Goal: Task Accomplishment & Management: Complete application form

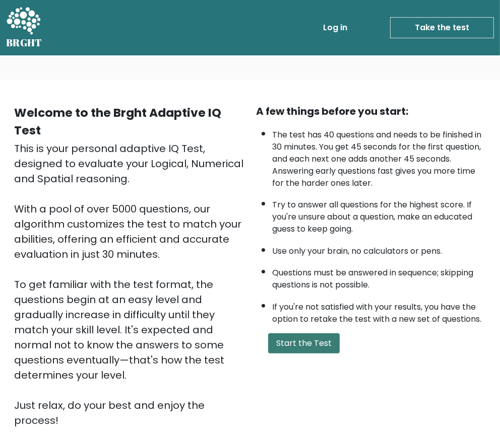
click at [286, 333] on button "Start the Test" at bounding box center [304, 343] width 72 height 20
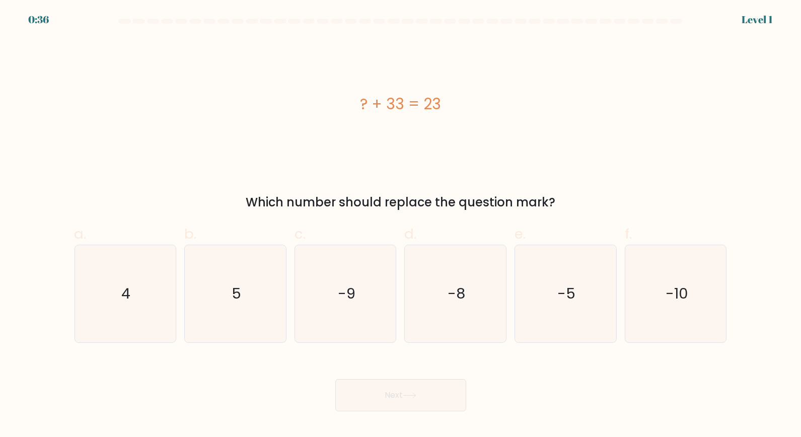
click at [404, 379] on button "Next" at bounding box center [400, 395] width 131 height 32
click at [499, 284] on text "-10" at bounding box center [677, 294] width 23 height 20
click at [401, 225] on input "f. -10" at bounding box center [401, 222] width 1 height 7
radio input "true"
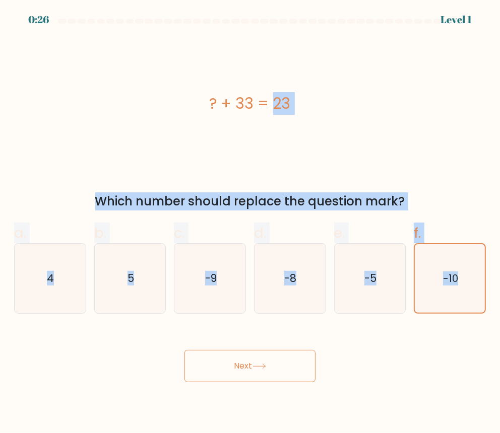
drag, startPoint x: 144, startPoint y: 73, endPoint x: 508, endPoint y: 375, distance: 472.8
click at [499, 375] on html "0:26 Level 1" at bounding box center [250, 216] width 500 height 433
copy form "? + 33 = 23 Which number should replace the question mark? a. 4 b. 5 c. -9 d. -…"
click at [373, 104] on div "? + 33 = 23" at bounding box center [249, 103] width 471 height 23
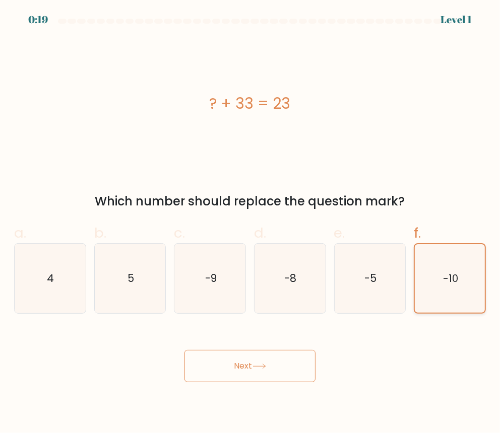
click at [474, 280] on icon "-10" at bounding box center [449, 278] width 68 height 68
click at [250, 223] on input "f. -10" at bounding box center [250, 220] width 1 height 7
click at [285, 350] on button "Next" at bounding box center [249, 366] width 131 height 32
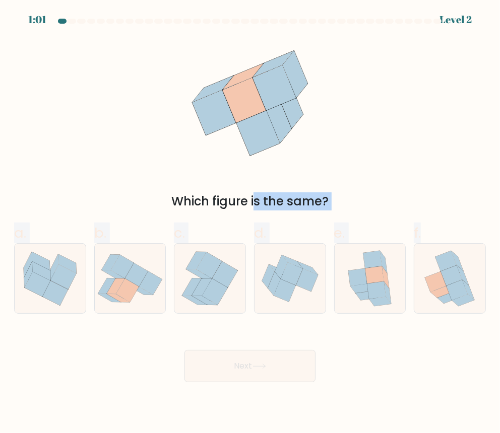
drag, startPoint x: 128, startPoint y: 39, endPoint x: 465, endPoint y: 331, distance: 445.9
click at [465, 331] on form at bounding box center [250, 201] width 500 height 364
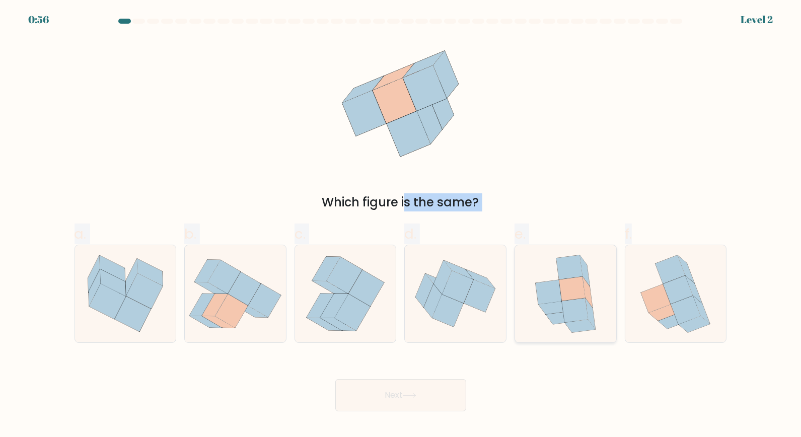
click at [499, 280] on icon at bounding box center [549, 292] width 26 height 24
click at [401, 225] on input "e." at bounding box center [401, 222] width 1 height 7
radio input "true"
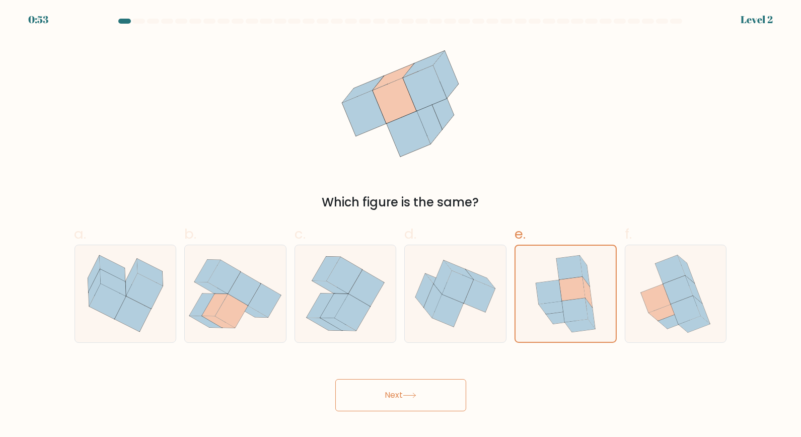
click at [380, 379] on button "Next" at bounding box center [400, 395] width 131 height 32
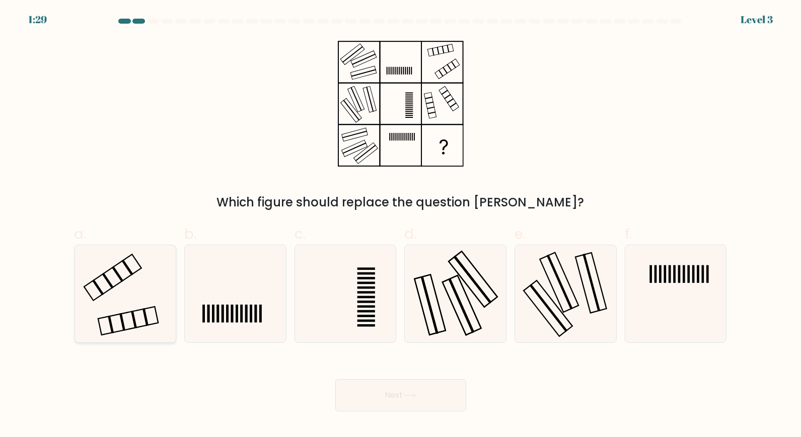
click at [112, 297] on icon at bounding box center [125, 293] width 97 height 97
click at [401, 225] on input "a." at bounding box center [401, 222] width 1 height 7
radio input "true"
click at [379, 379] on button "Next" at bounding box center [400, 395] width 131 height 32
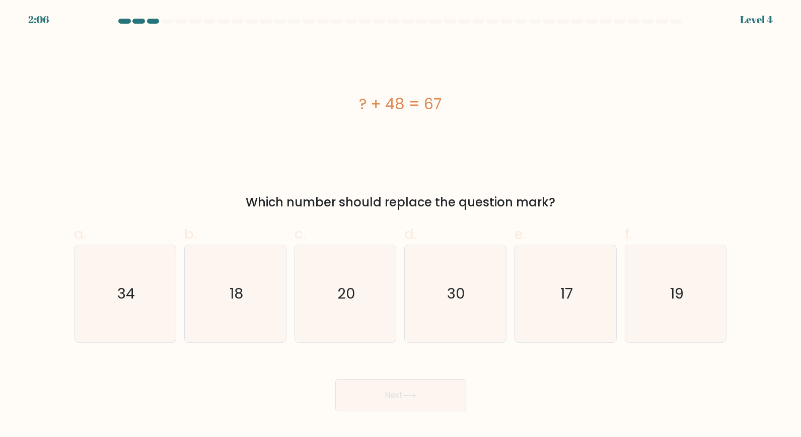
click at [193, 380] on body "2:06 Level 4 a." at bounding box center [400, 218] width 801 height 437
click at [499, 285] on text "19" at bounding box center [677, 294] width 14 height 20
click at [401, 225] on input "f. 19" at bounding box center [401, 222] width 1 height 7
radio input "true"
click at [434, 379] on button "Next" at bounding box center [400, 395] width 131 height 32
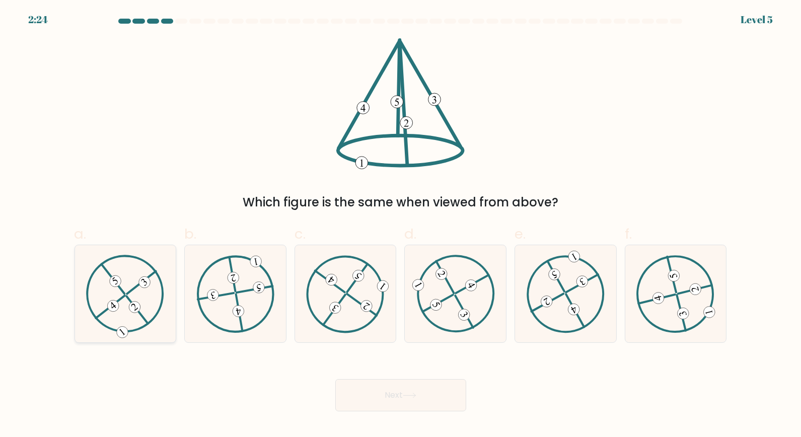
click at [122, 287] on icon at bounding box center [125, 294] width 79 height 78
click at [401, 225] on input "a." at bounding box center [401, 222] width 1 height 7
radio input "true"
click at [426, 379] on button "Next" at bounding box center [400, 395] width 131 height 32
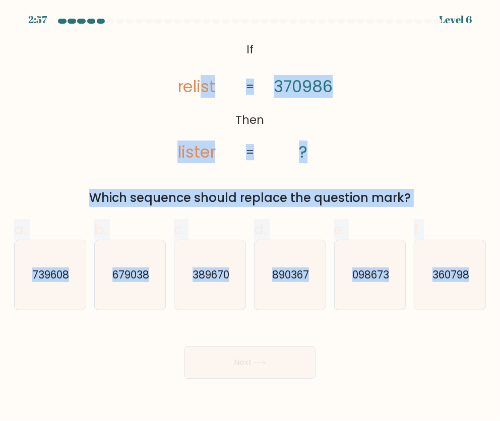
drag, startPoint x: 199, startPoint y: 44, endPoint x: 405, endPoint y: 330, distance: 352.5
click at [405, 330] on form "If ?" at bounding box center [250, 199] width 500 height 360
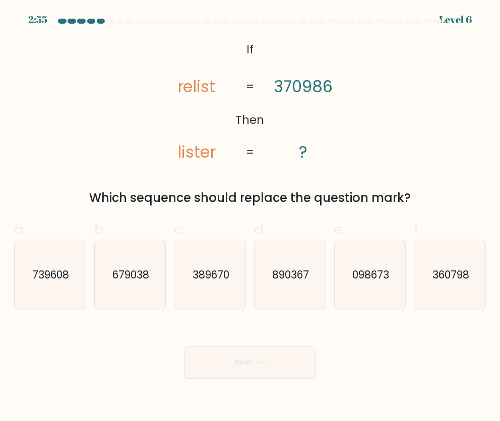
click at [128, 47] on div "@import url('https://fonts.googleapis.com/css?family=Abril+Fatface:400,100,100i…" at bounding box center [249, 122] width 483 height 169
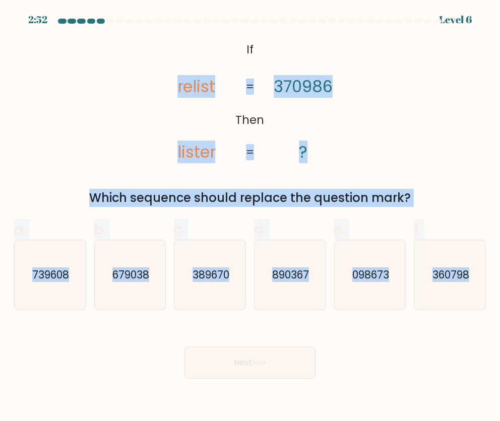
drag, startPoint x: 84, startPoint y: 34, endPoint x: 474, endPoint y: 304, distance: 475.3
click at [474, 304] on form "If ?" at bounding box center [250, 199] width 500 height 360
copy form "relist lister 370986 ? = = Which sequence should replace the question mark? a. …"
click at [28, 271] on icon "739608" at bounding box center [49, 274] width 69 height 69
click at [250, 217] on input "a. 739608" at bounding box center [250, 214] width 1 height 7
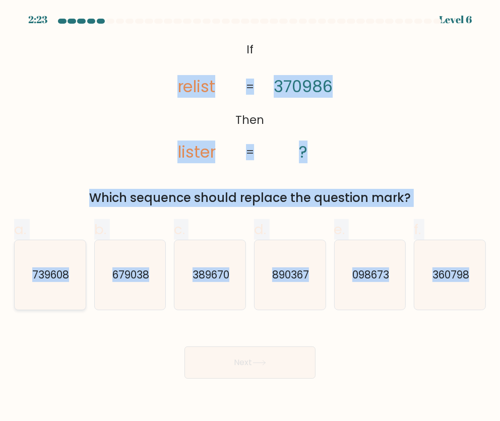
radio input "true"
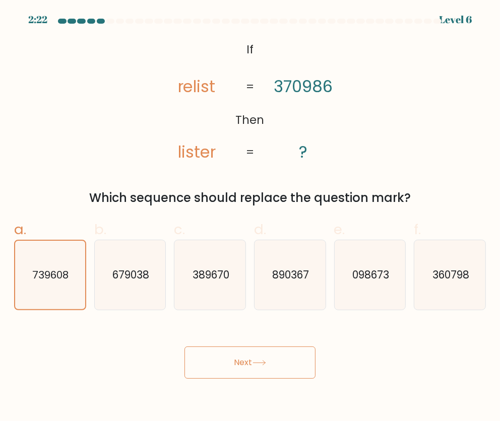
click at [215, 346] on button "Next" at bounding box center [249, 362] width 131 height 32
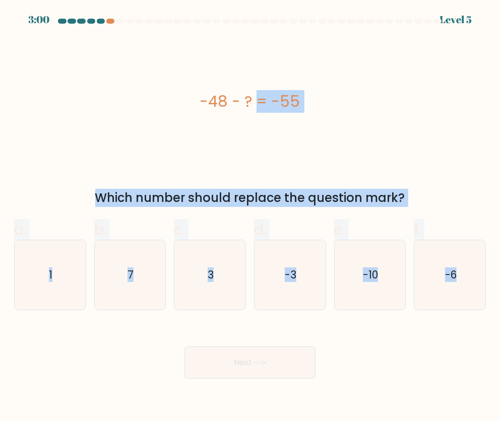
drag, startPoint x: 174, startPoint y: 93, endPoint x: 467, endPoint y: 319, distance: 370.3
click at [467, 319] on form "a. 1" at bounding box center [250, 199] width 500 height 360
copy form "-48 - ? = -55 Which number should replace the question mark? a. 1 b. 7 c. 3 d. …"
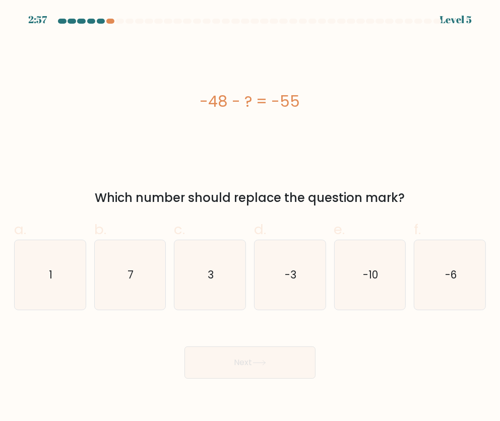
click at [385, 376] on body "2:57 Level 5 a." at bounding box center [250, 210] width 500 height 421
click at [152, 272] on icon "7" at bounding box center [129, 274] width 69 height 69
click at [250, 217] on input "b. 7" at bounding box center [250, 214] width 1 height 7
radio input "true"
click at [226, 346] on button "Next" at bounding box center [249, 362] width 131 height 32
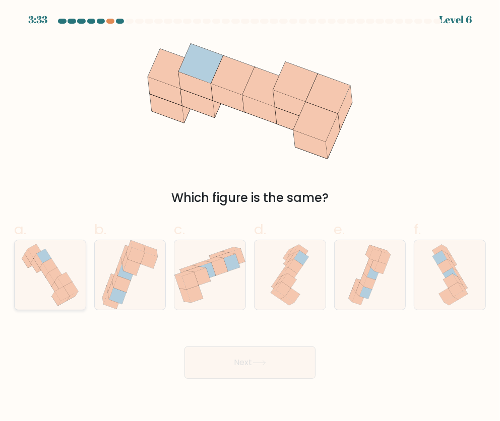
click at [57, 277] on icon at bounding box center [58, 284] width 9 height 14
click at [250, 217] on input "a." at bounding box center [250, 214] width 1 height 7
radio input "true"
click at [258, 346] on button "Next" at bounding box center [249, 362] width 131 height 32
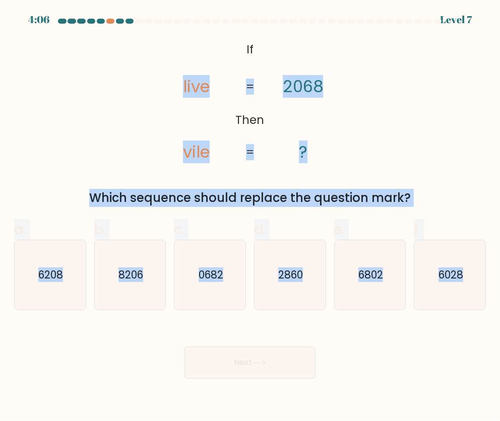
drag, startPoint x: 126, startPoint y: 36, endPoint x: 504, endPoint y: 336, distance: 482.5
click at [499, 336] on html "4:06 Level 7" at bounding box center [250, 210] width 500 height 421
copy form "live vile 2068 ? = = Which sequence should replace the question mark? a. 6208 b…"
click at [458, 267] on text "6028" at bounding box center [450, 274] width 25 height 15
click at [250, 217] on input "f. 6028" at bounding box center [250, 214] width 1 height 7
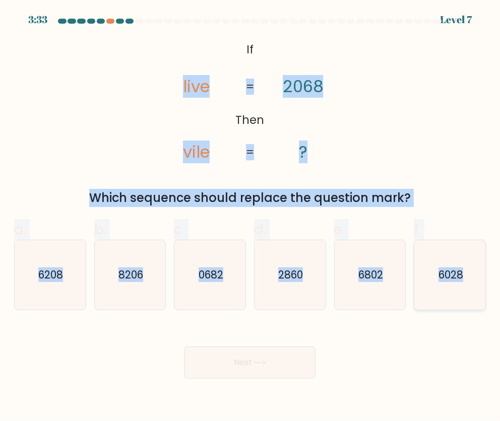
radio input "true"
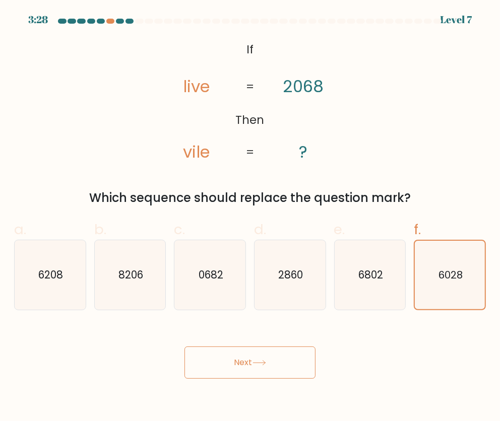
click at [270, 346] on button "Next" at bounding box center [249, 362] width 131 height 32
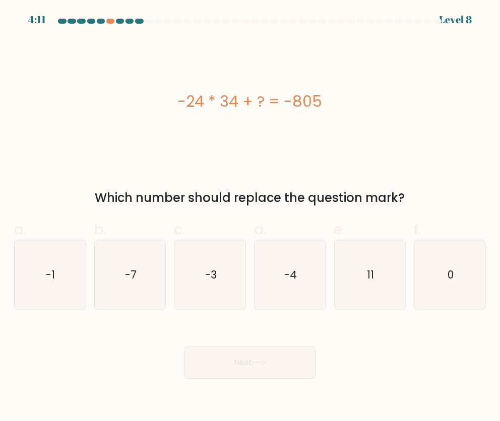
drag, startPoint x: 175, startPoint y: 87, endPoint x: 423, endPoint y: 152, distance: 256.2
click at [423, 152] on div "-24 * 34 + ? = -805" at bounding box center [249, 101] width 471 height 126
copy div "-24 * 34 + ? = -805"
click at [363, 285] on icon "11" at bounding box center [369, 274] width 69 height 69
click at [250, 217] on input "e. 11" at bounding box center [250, 214] width 1 height 7
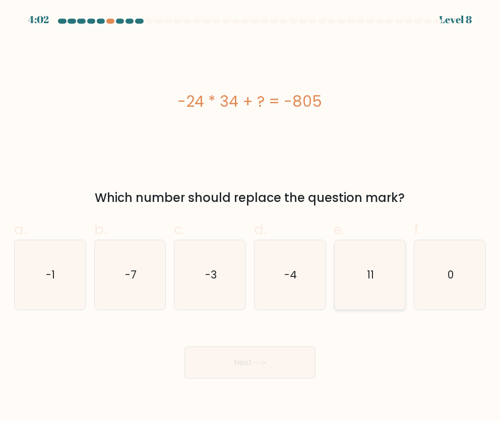
radio input "true"
click at [291, 346] on button "Next" at bounding box center [249, 362] width 131 height 32
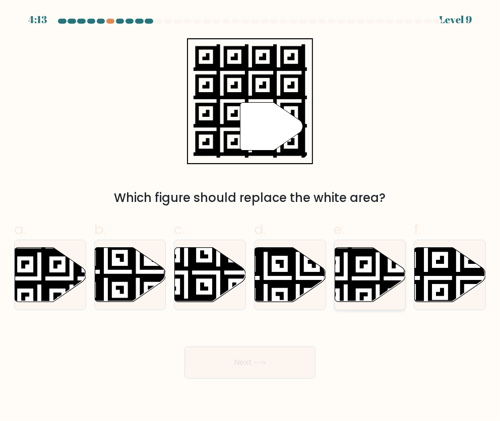
click at [361, 268] on icon at bounding box center [345, 246] width 128 height 128
click at [250, 217] on input "e." at bounding box center [250, 214] width 1 height 7
radio input "true"
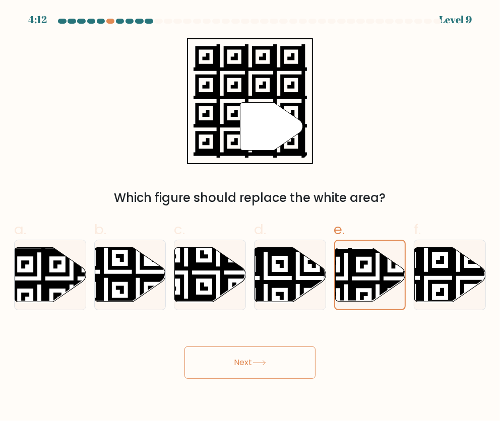
click at [232, 346] on button "Next" at bounding box center [249, 362] width 131 height 32
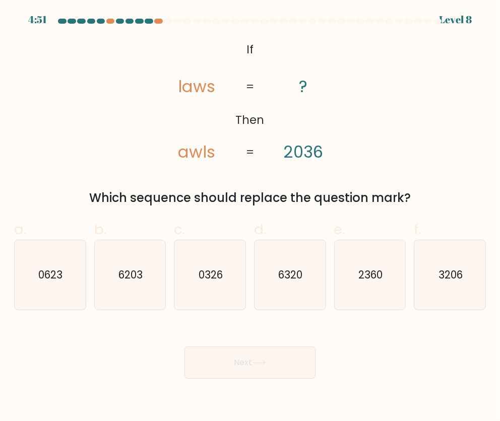
drag, startPoint x: 247, startPoint y: 46, endPoint x: 442, endPoint y: 169, distance: 230.6
click at [442, 169] on div "@import url('https://fonts.googleapis.com/css?family=Abril+Fatface:400,100,100i…" at bounding box center [249, 122] width 483 height 169
copy div "If Then laws awls ? 2036 = = Which sequence should replace the question mark?"
click at [142, 249] on icon "6203" at bounding box center [129, 274] width 69 height 69
click at [250, 217] on input "b. 6203" at bounding box center [250, 214] width 1 height 7
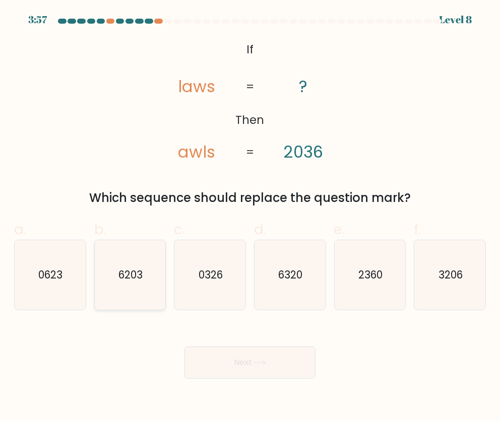
radio input "true"
click at [298, 346] on body "3:56 Level 8 If" at bounding box center [250, 210] width 500 height 421
click at [295, 346] on button "Next" at bounding box center [249, 362] width 131 height 32
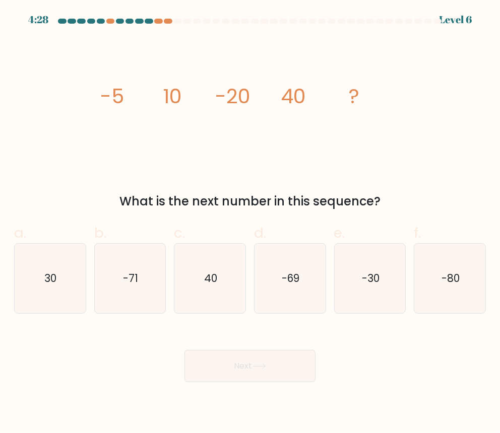
drag, startPoint x: 79, startPoint y: 102, endPoint x: 403, endPoint y: 189, distance: 336.0
click at [403, 189] on div "image/svg+xml -5 10 -20 40 ? What is the next number in this sequence?" at bounding box center [249, 124] width 483 height 172
drag, startPoint x: 403, startPoint y: 189, endPoint x: 304, endPoint y: 163, distance: 102.7
copy div "-5 10 -20 40 ? What is the next number in this sequence?"
click at [452, 245] on icon "-80" at bounding box center [449, 278] width 69 height 69
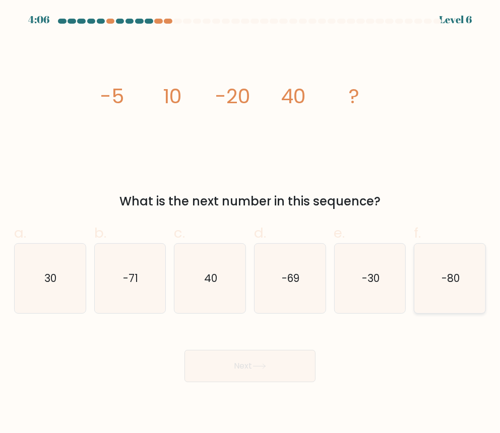
click at [250, 223] on input "f. -80" at bounding box center [250, 220] width 1 height 7
radio input "true"
click at [286, 350] on button "Next" at bounding box center [249, 366] width 131 height 32
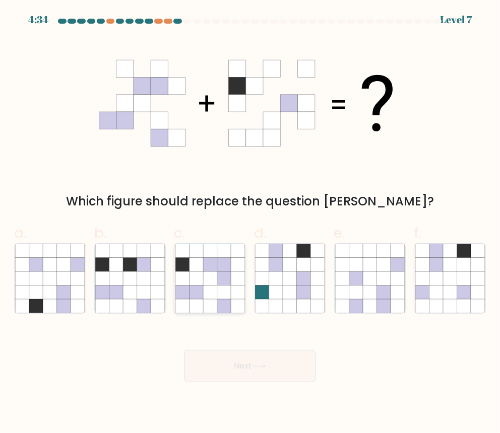
click at [220, 286] on icon at bounding box center [224, 293] width 14 height 14
click at [250, 223] on input "c." at bounding box center [250, 220] width 1 height 7
radio input "true"
click at [229, 350] on button "Next" at bounding box center [249, 366] width 131 height 32
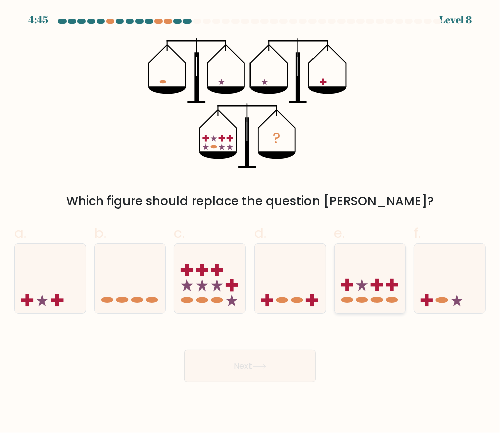
click at [360, 265] on icon at bounding box center [369, 278] width 71 height 59
click at [250, 223] on input "e." at bounding box center [250, 220] width 1 height 7
radio input "true"
click at [284, 350] on button "Next" at bounding box center [249, 366] width 131 height 32
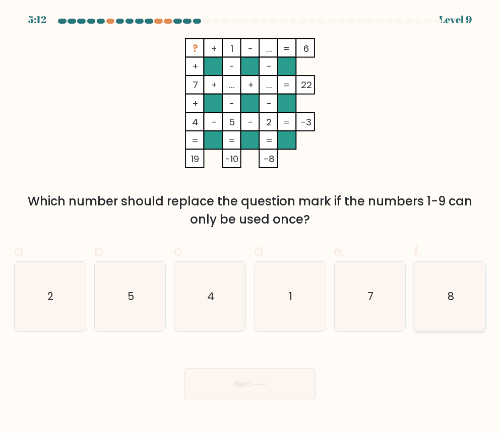
click at [470, 266] on icon "8" at bounding box center [449, 296] width 69 height 69
click at [250, 223] on input "f. 8" at bounding box center [250, 220] width 1 height 7
radio input "true"
click at [283, 366] on body "4:31 Level 9" at bounding box center [250, 216] width 500 height 433
click at [281, 368] on button "Next" at bounding box center [249, 384] width 131 height 32
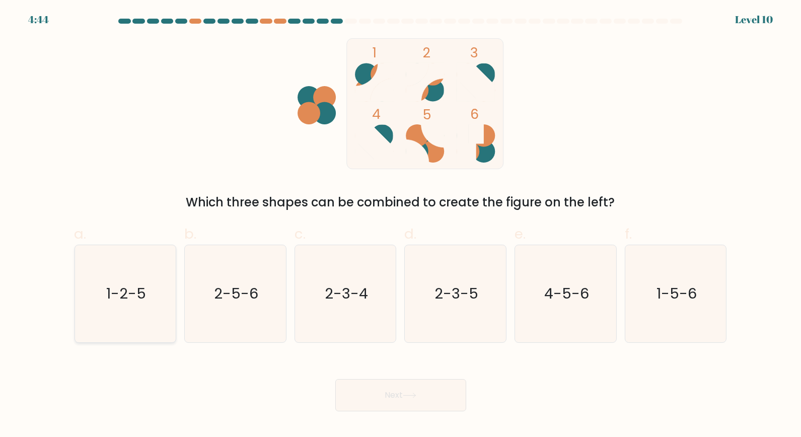
click at [153, 290] on icon "1-2-5" at bounding box center [125, 293] width 97 height 97
click at [401, 225] on input "a. 1-2-5" at bounding box center [401, 222] width 1 height 7
radio input "true"
click at [429, 379] on button "Next" at bounding box center [400, 395] width 131 height 32
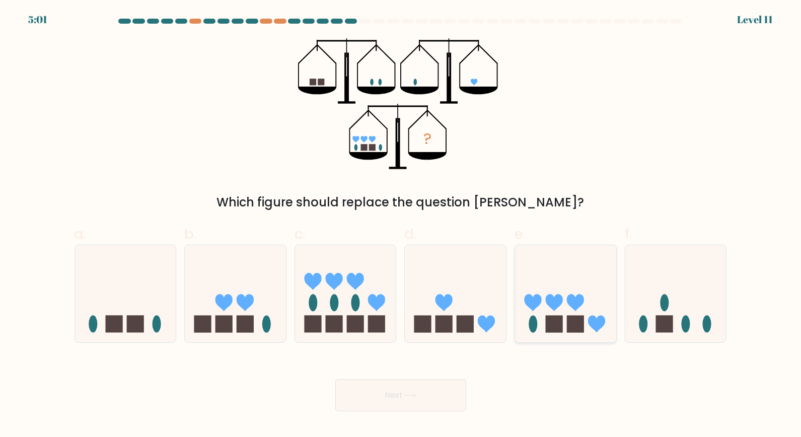
click at [499, 316] on rect at bounding box center [554, 324] width 17 height 17
click at [401, 225] on input "e." at bounding box center [401, 222] width 1 height 7
radio input "true"
click at [399, 379] on button "Next" at bounding box center [400, 395] width 131 height 32
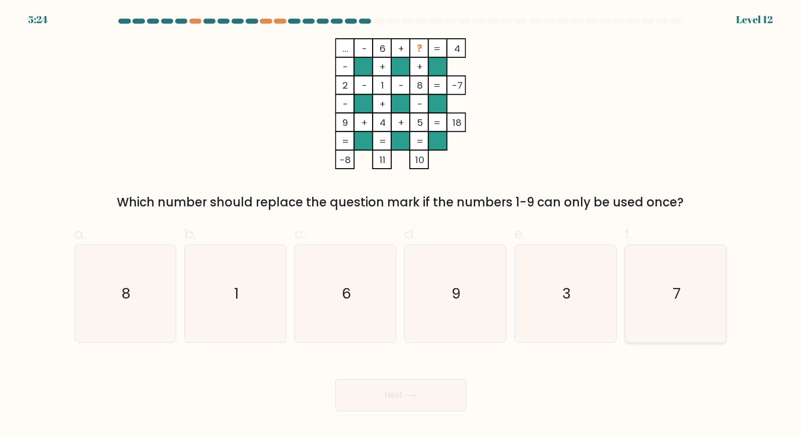
click at [499, 281] on icon "7" at bounding box center [676, 293] width 97 height 97
click at [401, 225] on input "f. 7" at bounding box center [401, 222] width 1 height 7
radio input "true"
click at [371, 379] on button "Next" at bounding box center [400, 395] width 131 height 32
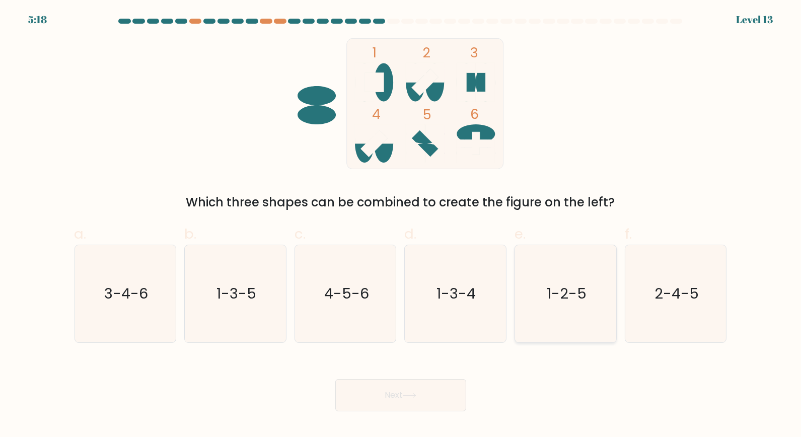
click at [499, 284] on text "1-2-5" at bounding box center [567, 294] width 40 height 20
click at [401, 225] on input "e. 1-2-5" at bounding box center [401, 222] width 1 height 7
radio input "true"
click at [407, 393] on icon at bounding box center [410, 396] width 14 height 6
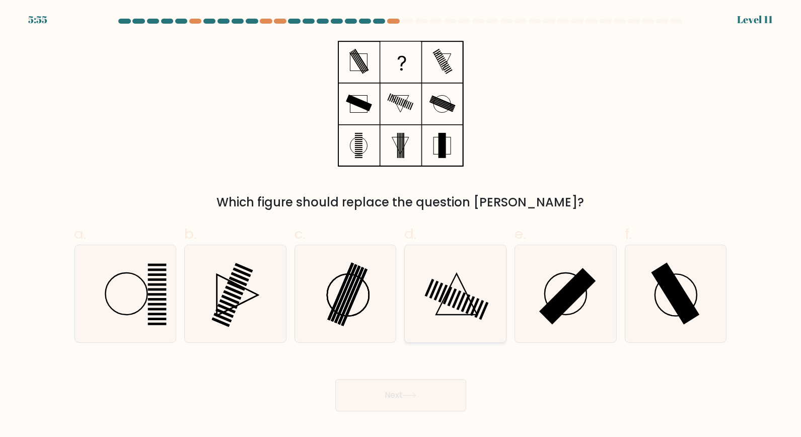
click at [447, 287] on rect at bounding box center [448, 296] width 10 height 18
click at [401, 225] on input "d." at bounding box center [401, 222] width 1 height 7
radio input "true"
click at [255, 263] on icon at bounding box center [235, 293] width 97 height 97
click at [401, 225] on input "b." at bounding box center [401, 222] width 1 height 7
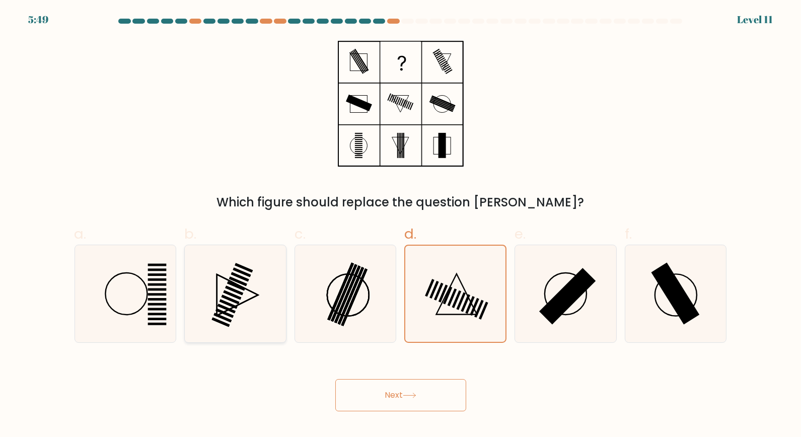
radio input "true"
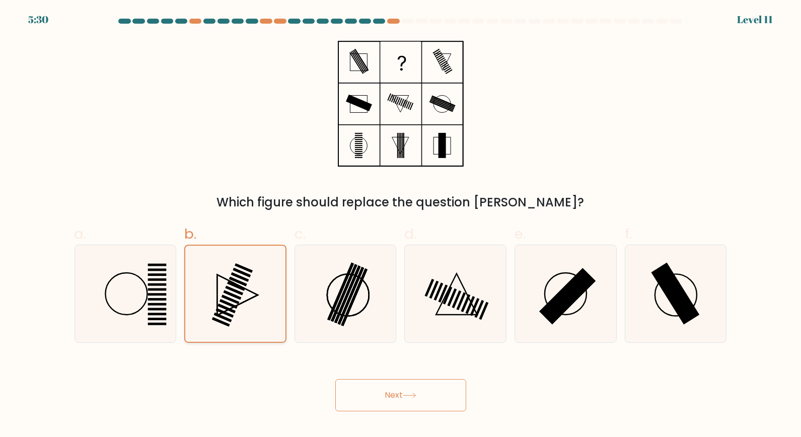
click at [256, 281] on icon at bounding box center [235, 294] width 96 height 96
click at [401, 225] on input "b." at bounding box center [401, 222] width 1 height 7
click at [249, 294] on icon at bounding box center [235, 294] width 96 height 96
click at [401, 225] on input "b." at bounding box center [401, 222] width 1 height 7
click at [415, 379] on button "Next" at bounding box center [400, 395] width 131 height 32
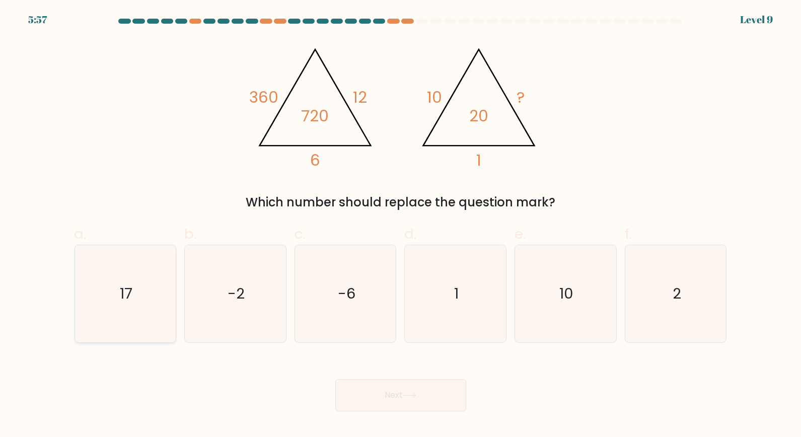
click at [105, 284] on icon "17" at bounding box center [125, 293] width 97 height 97
click at [401, 225] on input "a. 17" at bounding box center [401, 222] width 1 height 7
radio input "true"
click at [401, 379] on button "Next" at bounding box center [400, 395] width 131 height 32
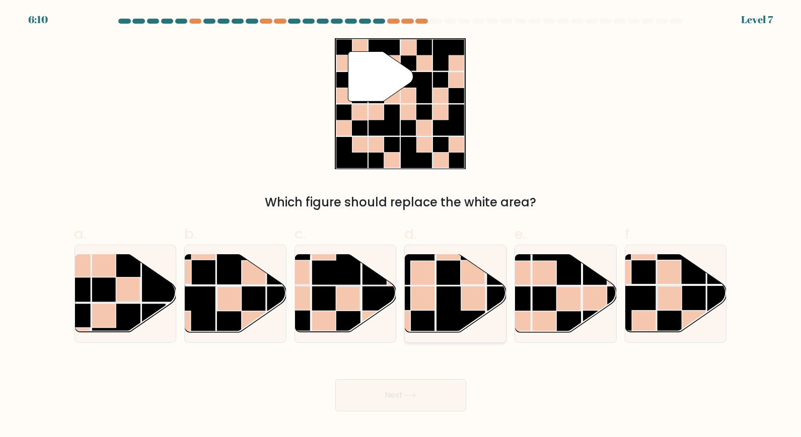
click at [446, 286] on rect at bounding box center [461, 310] width 49 height 49
click at [401, 225] on input "d." at bounding box center [401, 222] width 1 height 7
radio input "true"
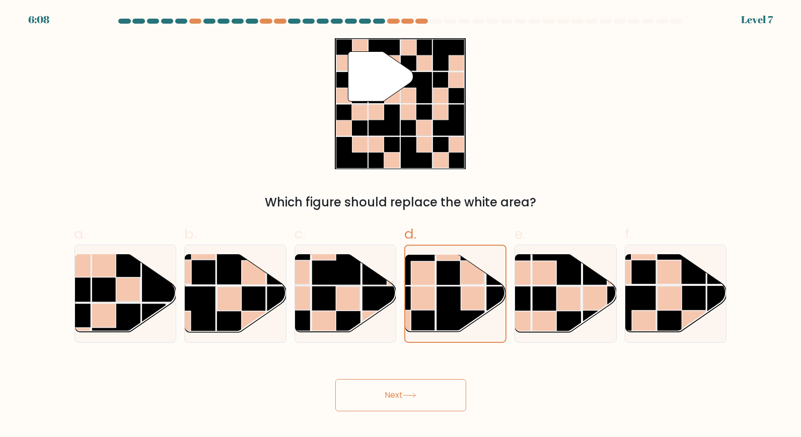
click at [434, 379] on button "Next" at bounding box center [400, 395] width 131 height 32
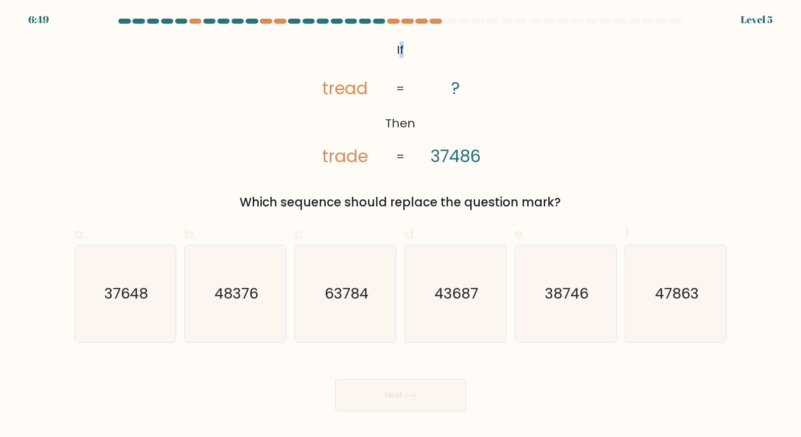
drag, startPoint x: 399, startPoint y: 45, endPoint x: 413, endPoint y: 59, distance: 19.9
click at [413, 59] on icon "@import url('https://fonts.googleapis.com/css?family=Abril+Fatface:400,100,100i…" at bounding box center [400, 103] width 213 height 131
drag, startPoint x: 413, startPoint y: 59, endPoint x: 395, endPoint y: 47, distance: 22.1
click at [396, 47] on icon "@import url('https://fonts.googleapis.com/css?family=Abril+Fatface:400,100,100i…" at bounding box center [400, 103] width 213 height 131
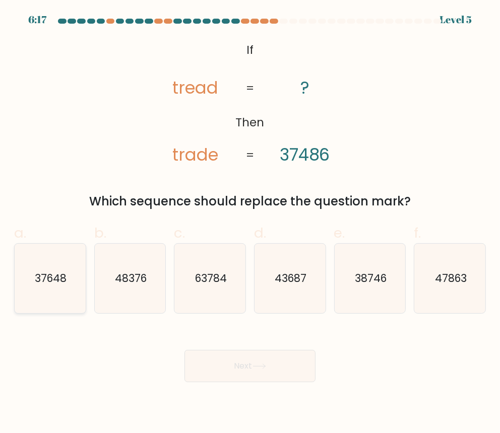
click at [59, 273] on icon "37648" at bounding box center [49, 278] width 69 height 69
click at [250, 223] on input "a. 37648" at bounding box center [250, 220] width 1 height 7
radio input "true"
click at [243, 350] on button "Next" at bounding box center [249, 366] width 131 height 32
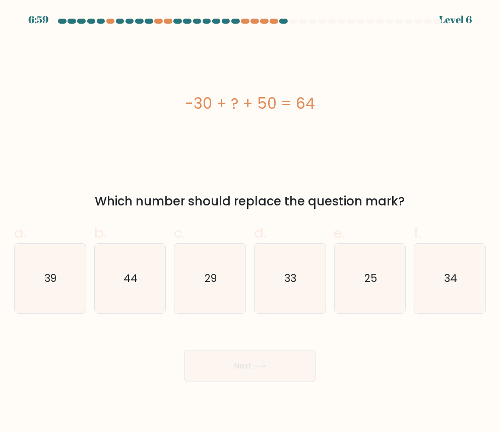
drag, startPoint x: 179, startPoint y: 97, endPoint x: 403, endPoint y: 193, distance: 243.6
click at [403, 193] on div "-30 + ? + 50 = 64 Which number should replace the question mark?" at bounding box center [249, 124] width 483 height 172
copy div "-30 + ? + 50 = 64 Which number should replace the question mark?"
click at [119, 252] on icon "44" at bounding box center [129, 278] width 69 height 69
click at [250, 223] on input "b. 44" at bounding box center [250, 220] width 1 height 7
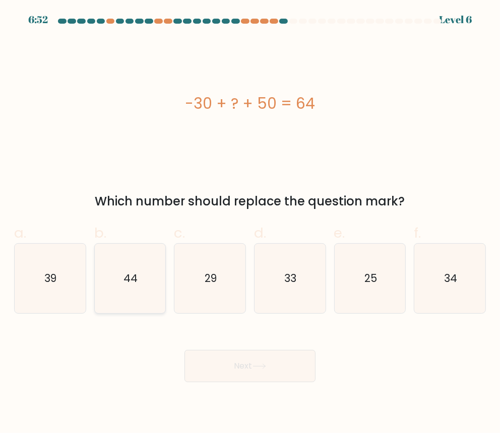
radio input "true"
click at [259, 350] on button "Next" at bounding box center [249, 366] width 131 height 32
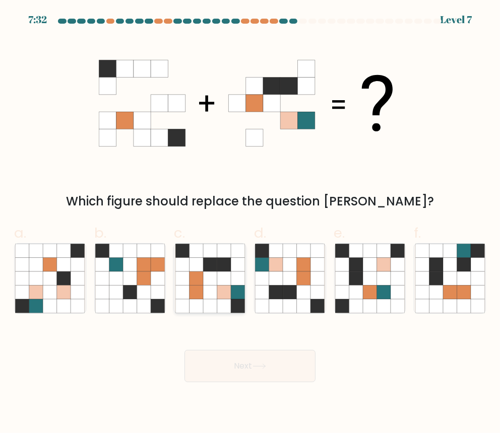
click at [195, 300] on icon at bounding box center [196, 307] width 14 height 14
click at [250, 223] on input "c." at bounding box center [250, 220] width 1 height 7
radio input "true"
click at [272, 350] on button "Next" at bounding box center [249, 366] width 131 height 32
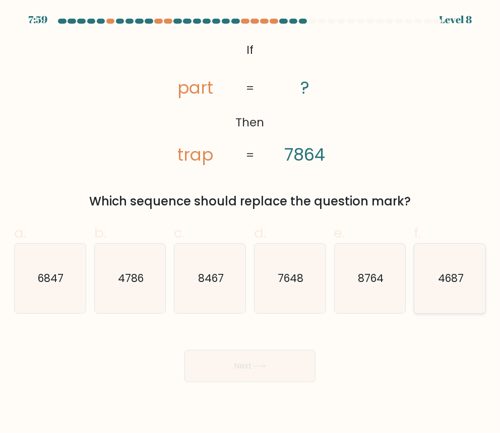
click at [455, 284] on icon "4687" at bounding box center [449, 278] width 69 height 69
click at [250, 223] on input "f. 4687" at bounding box center [250, 220] width 1 height 7
radio input "true"
click at [237, 350] on button "Next" at bounding box center [249, 366] width 131 height 32
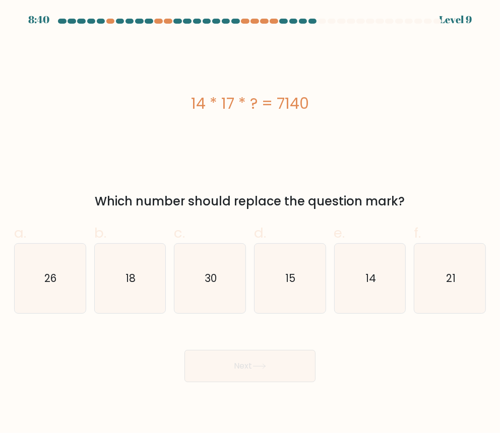
drag, startPoint x: 187, startPoint y: 97, endPoint x: 408, endPoint y: 175, distance: 234.3
click at [408, 175] on div "14 * 17 * ? = 7140 Which number should replace the question mark?" at bounding box center [249, 124] width 483 height 172
copy div "14 * 17 * ? = 7140 Which number should replace the question mark?"
drag, startPoint x: 203, startPoint y: 261, endPoint x: 206, endPoint y: 266, distance: 5.9
click at [203, 261] on icon "30" at bounding box center [209, 278] width 69 height 69
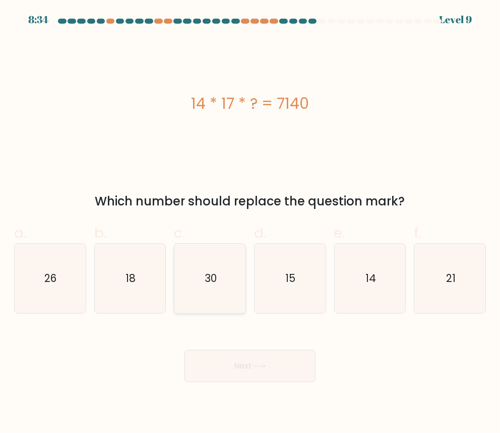
click at [250, 223] on input "c. 30" at bounding box center [250, 220] width 1 height 7
radio input "true"
click at [233, 350] on button "Next" at bounding box center [249, 366] width 131 height 32
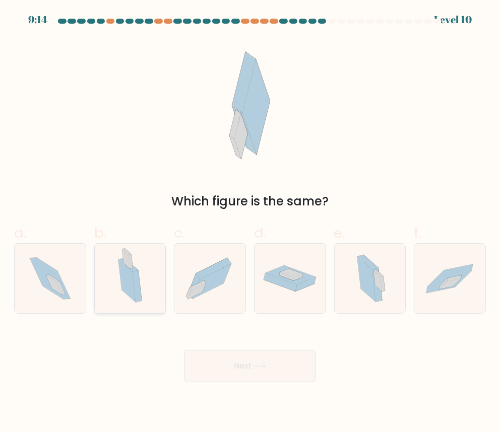
click at [133, 271] on icon at bounding box center [137, 287] width 10 height 32
click at [250, 223] on input "b." at bounding box center [250, 220] width 1 height 7
radio input "true"
click at [369, 263] on icon at bounding box center [366, 279] width 18 height 45
click at [250, 223] on input "e." at bounding box center [250, 220] width 1 height 7
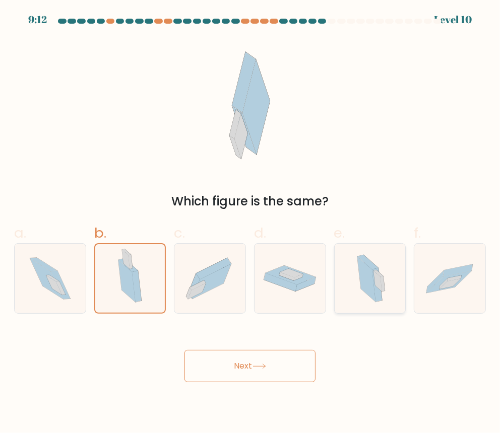
radio input "true"
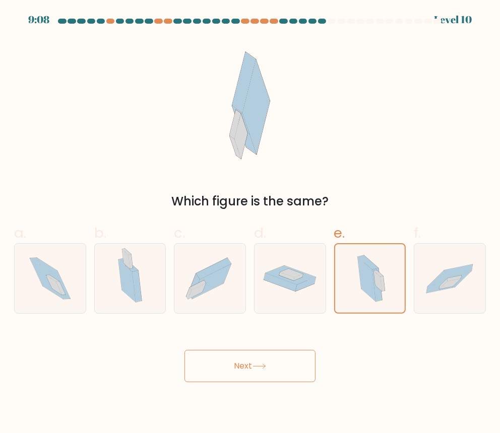
click at [262, 364] on icon at bounding box center [259, 367] width 14 height 6
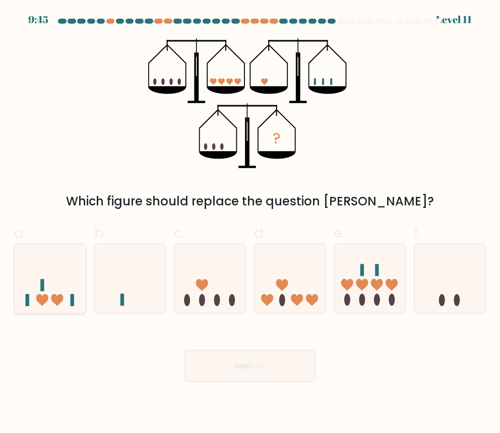
click at [40, 294] on icon at bounding box center [42, 300] width 12 height 12
click at [250, 223] on input "a." at bounding box center [250, 220] width 1 height 7
radio input "true"
click at [283, 350] on button "Next" at bounding box center [249, 366] width 131 height 32
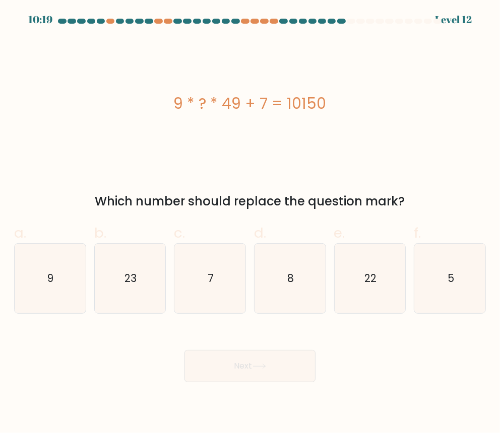
drag, startPoint x: 169, startPoint y: 97, endPoint x: 299, endPoint y: 109, distance: 131.0
click at [299, 109] on div "9 * ? * 49 + 7 = 10150" at bounding box center [249, 103] width 471 height 23
drag, startPoint x: 299, startPoint y: 109, endPoint x: 220, endPoint y: 112, distance: 79.1
click at [228, 112] on div "9 * ? * 49 + 7 = 10150" at bounding box center [249, 103] width 471 height 23
drag, startPoint x: 165, startPoint y: 93, endPoint x: 414, endPoint y: 190, distance: 267.4
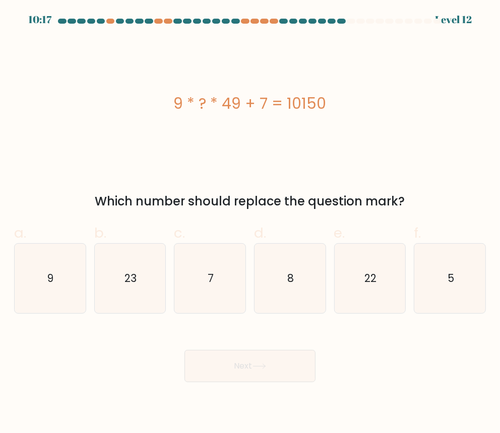
click at [414, 190] on div "9 * ? * 49 + 7 = 10150 Which number should replace the question mark?" at bounding box center [249, 124] width 483 height 172
drag, startPoint x: 414, startPoint y: 190, endPoint x: 378, endPoint y: 186, distance: 36.4
copy div "9 * ? * 49 + 7 = 10150 Which number should replace the question mark?"
click at [118, 255] on icon "23" at bounding box center [129, 278] width 69 height 69
click at [250, 223] on input "b. 23" at bounding box center [250, 220] width 1 height 7
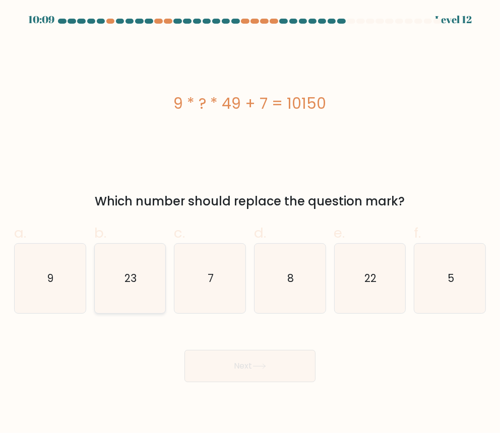
radio input "true"
click at [265, 350] on button "Next" at bounding box center [249, 366] width 131 height 32
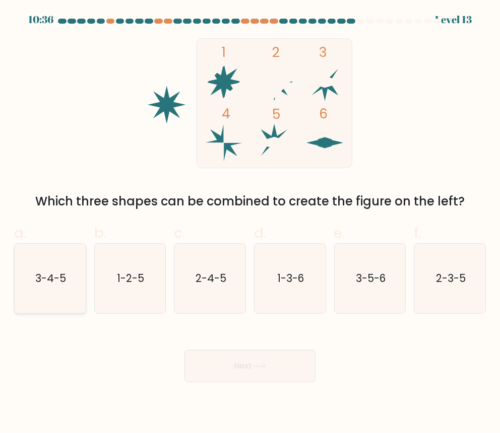
click at [68, 273] on icon "3-4-5" at bounding box center [49, 278] width 69 height 69
click at [250, 223] on input "a. 3-4-5" at bounding box center [250, 220] width 1 height 7
radio input "true"
click at [244, 350] on button "Next" at bounding box center [249, 366] width 131 height 32
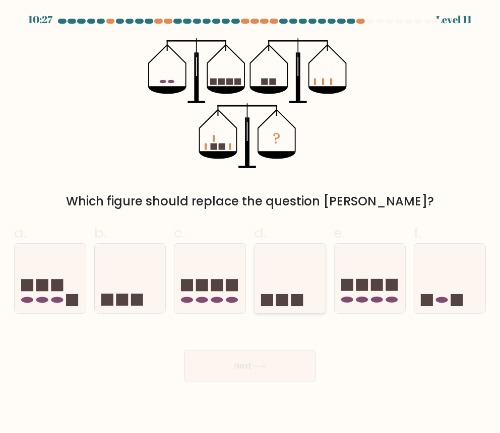
click at [300, 294] on rect at bounding box center [297, 300] width 12 height 12
click at [250, 223] on input "d." at bounding box center [250, 220] width 1 height 7
radio input "true"
click at [260, 350] on button "Next" at bounding box center [249, 366] width 131 height 32
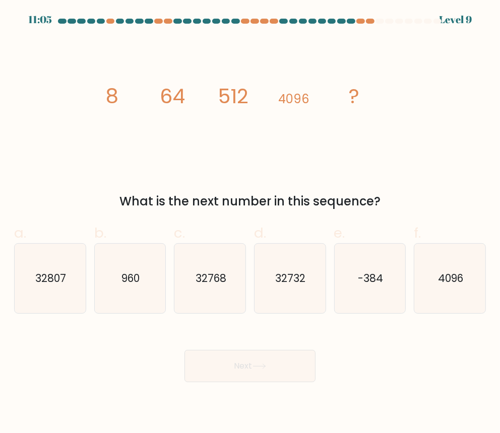
drag, startPoint x: 94, startPoint y: 92, endPoint x: 434, endPoint y: 193, distance: 354.8
click at [434, 193] on div "image/svg+xml 8 64 512 4096 ? What is the next number in this sequence?" at bounding box center [249, 124] width 483 height 172
click at [195, 271] on text "32768" at bounding box center [210, 278] width 31 height 15
click at [250, 223] on input "c. 32768" at bounding box center [250, 220] width 1 height 7
radio input "true"
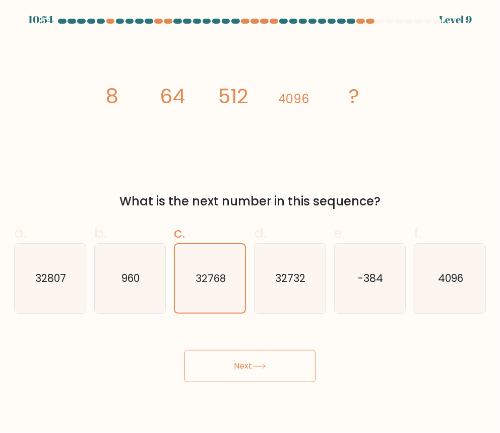
click at [222, 326] on div "Next" at bounding box center [249, 354] width 483 height 56
click at [221, 350] on button "Next" at bounding box center [249, 366] width 131 height 32
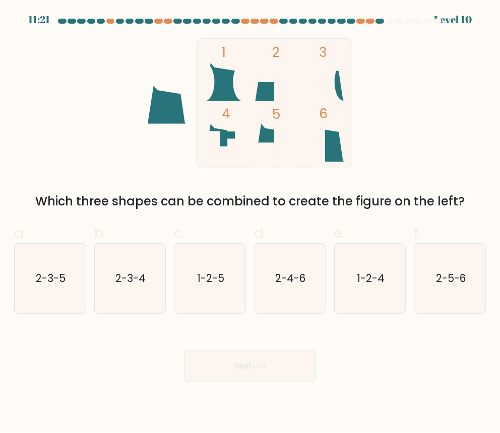
drag, startPoint x: 92, startPoint y: 32, endPoint x: 468, endPoint y: 192, distance: 408.9
click at [468, 192] on form at bounding box center [250, 201] width 500 height 364
click at [324, 385] on body "11:20 Level 10" at bounding box center [250, 216] width 500 height 433
click at [437, 273] on icon "2-5-6" at bounding box center [449, 278] width 69 height 69
click at [250, 223] on input "f. 2-5-6" at bounding box center [250, 220] width 1 height 7
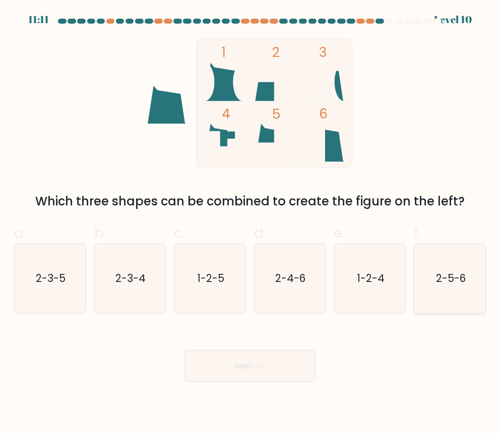
radio input "true"
click at [304, 350] on button "Next" at bounding box center [249, 366] width 131 height 32
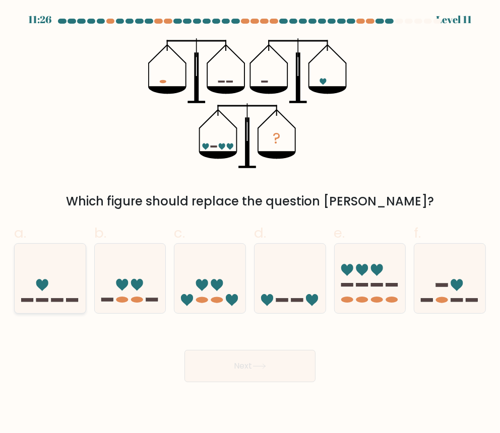
click at [63, 284] on icon at bounding box center [50, 278] width 71 height 59
click at [250, 223] on input "a." at bounding box center [250, 220] width 1 height 7
radio input "true"
click at [249, 350] on button "Next" at bounding box center [249, 366] width 131 height 32
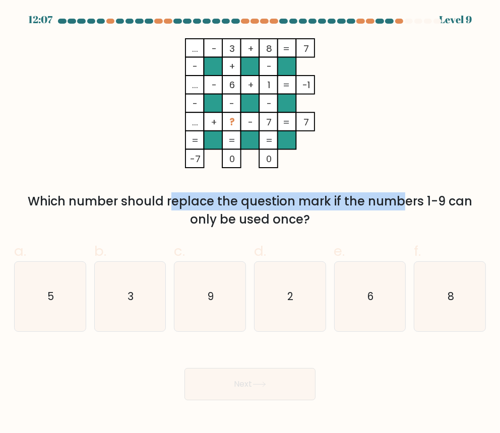
drag, startPoint x: 63, startPoint y: 189, endPoint x: 303, endPoint y: 194, distance: 240.3
click at [303, 194] on div "Which number should replace the question mark if the numbers 1-9 can only be us…" at bounding box center [249, 210] width 459 height 36
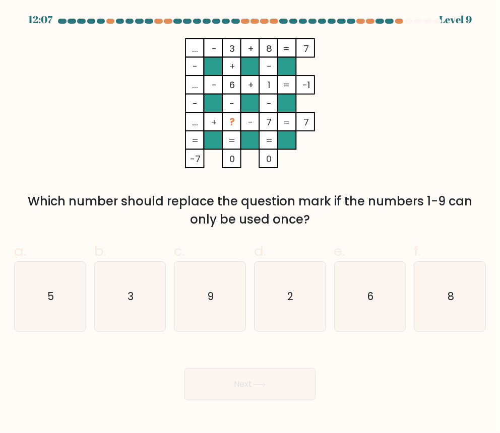
drag, startPoint x: 303, startPoint y: 194, endPoint x: 294, endPoint y: 199, distance: 10.6
click at [294, 199] on div "Which number should replace the question mark if the numbers 1-9 can only be us…" at bounding box center [249, 210] width 459 height 36
click at [192, 271] on icon "9" at bounding box center [209, 296] width 69 height 69
click at [250, 223] on input "c. 9" at bounding box center [250, 220] width 1 height 7
radio input "true"
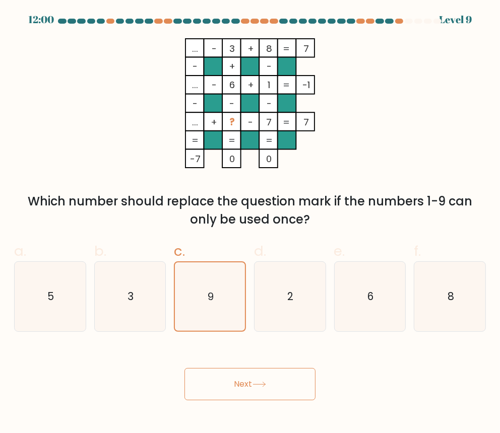
click at [264, 362] on body "12:00 Level 9" at bounding box center [250, 216] width 500 height 433
click at [267, 368] on button "Next" at bounding box center [249, 384] width 131 height 32
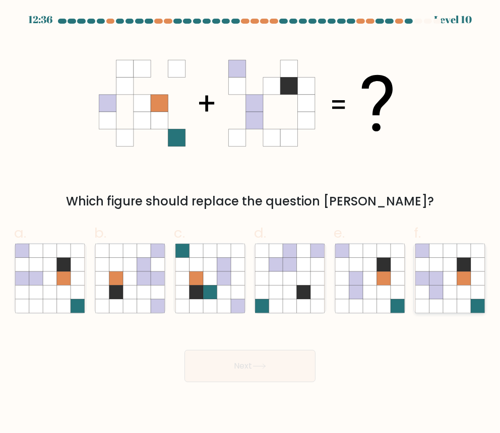
click at [442, 286] on icon at bounding box center [436, 293] width 14 height 14
click at [250, 223] on input "f." at bounding box center [250, 220] width 1 height 7
radio input "true"
click at [293, 350] on button "Next" at bounding box center [249, 366] width 131 height 32
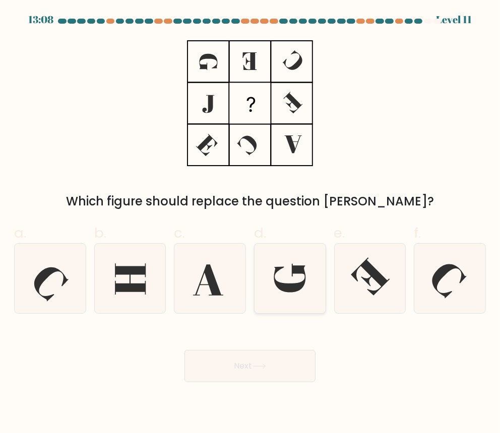
click at [281, 269] on icon at bounding box center [290, 278] width 32 height 29
click at [250, 223] on input "d." at bounding box center [250, 220] width 1 height 7
radio input "true"
click at [277, 350] on button "Next" at bounding box center [249, 366] width 131 height 32
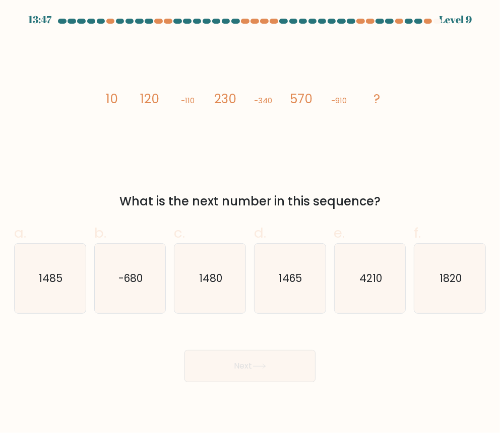
drag, startPoint x: 98, startPoint y: 94, endPoint x: 403, endPoint y: 185, distance: 318.5
click at [403, 185] on div "image/svg+xml 10 120 -110 230 -340 570 -910 ? What is the next number in this s…" at bounding box center [249, 124] width 483 height 172
click at [198, 268] on icon "1480" at bounding box center [209, 278] width 69 height 69
click at [250, 223] on input "c. 1480" at bounding box center [250, 220] width 1 height 7
radio input "true"
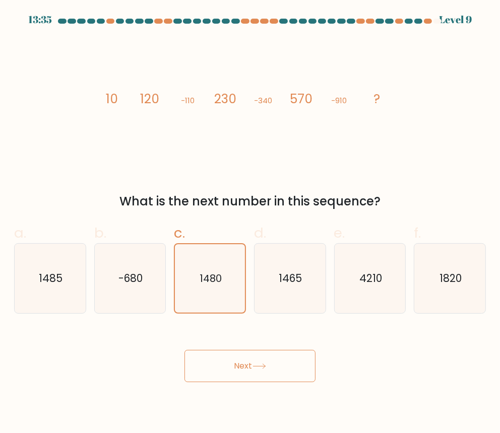
click at [230, 350] on button "Next" at bounding box center [249, 366] width 131 height 32
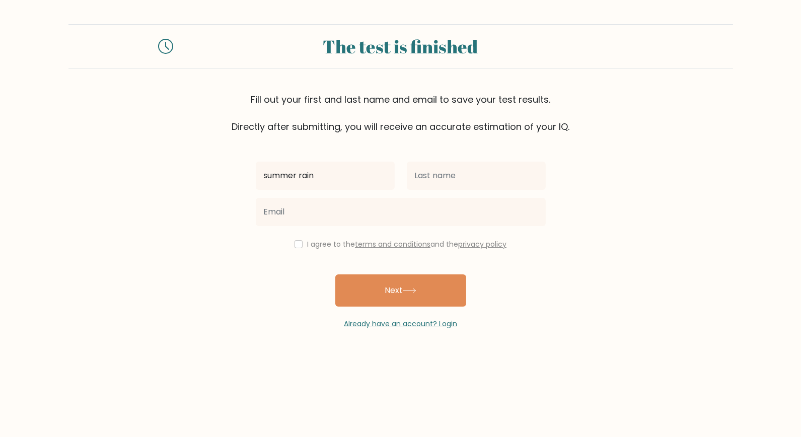
type input "summer rain"
type input "[PERSON_NAME]"
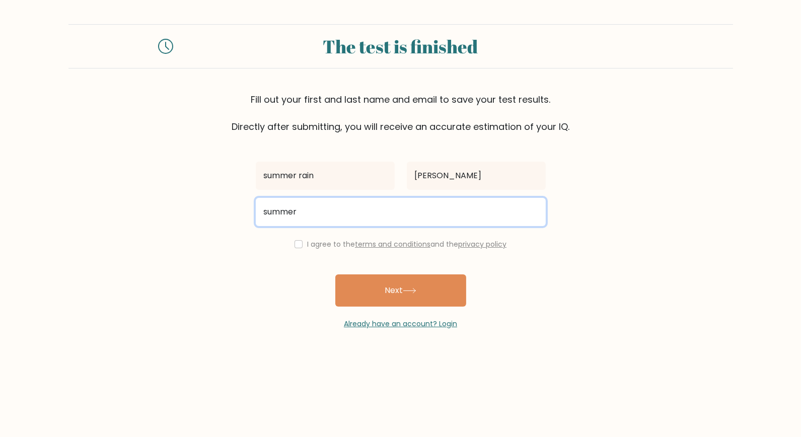
type input "summerraintorres@gmail.com"
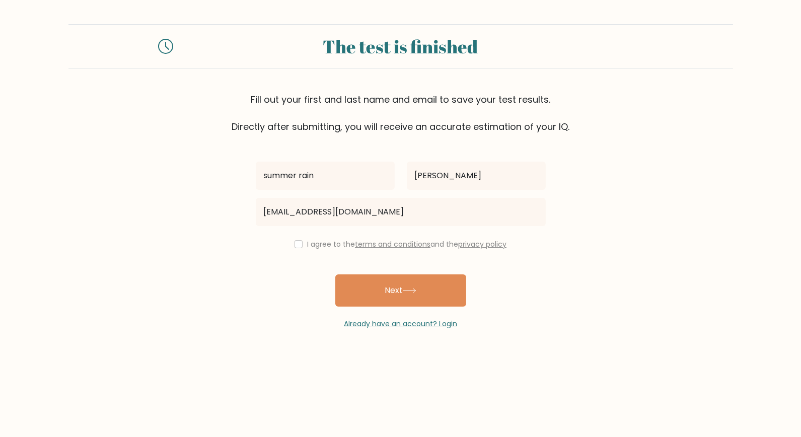
click at [354, 162] on div "summer rain torres summerraintorres@gmail.com I agree to the terms and conditio…" at bounding box center [401, 231] width 302 height 196
click at [354, 239] on label "I agree to the terms and conditions and the privacy policy" at bounding box center [406, 244] width 199 height 10
click at [328, 160] on div "summer rain torres summerraintorres@gmail.com I agree to the terms and conditio…" at bounding box center [401, 231] width 302 height 196
click at [336, 238] on div "I agree to the terms and conditions and the privacy policy" at bounding box center [401, 244] width 302 height 12
click at [330, 238] on div "I agree to the terms and conditions and the privacy policy" at bounding box center [401, 244] width 302 height 12
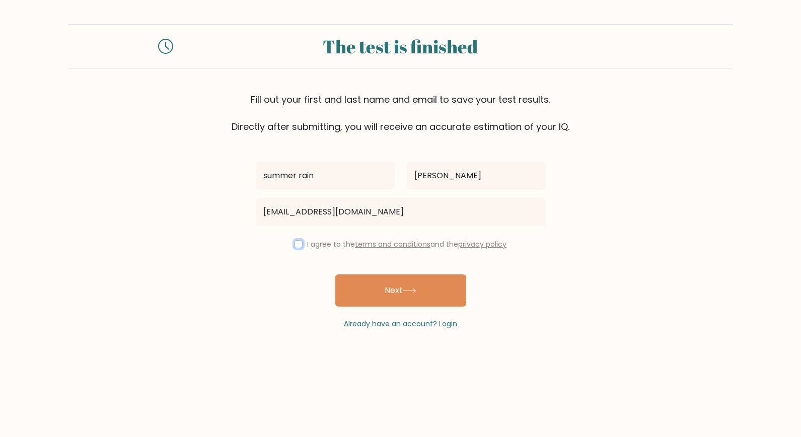
click at [303, 240] on input "checkbox" at bounding box center [299, 244] width 8 height 8
checkbox input "true"
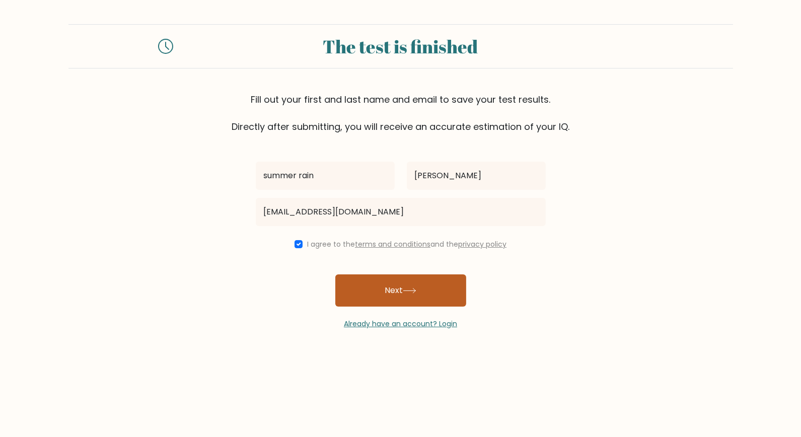
click at [344, 274] on button "Next" at bounding box center [400, 290] width 131 height 32
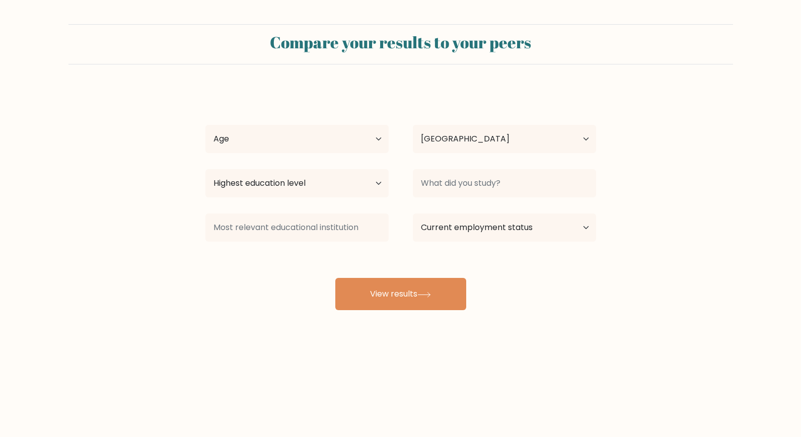
select select "PH"
click at [385, 125] on select "Age Under 18 years old 18-24 years old 25-34 years old 35-44 years old 45-54 ye…" at bounding box center [296, 139] width 183 height 28
click at [456, 278] on button "View results" at bounding box center [400, 294] width 131 height 32
click at [380, 125] on select "Age Under 18 years old 18-24 years old 25-34 years old 35-44 years old 45-54 ye…" at bounding box center [296, 139] width 183 height 28
select select "25_34"
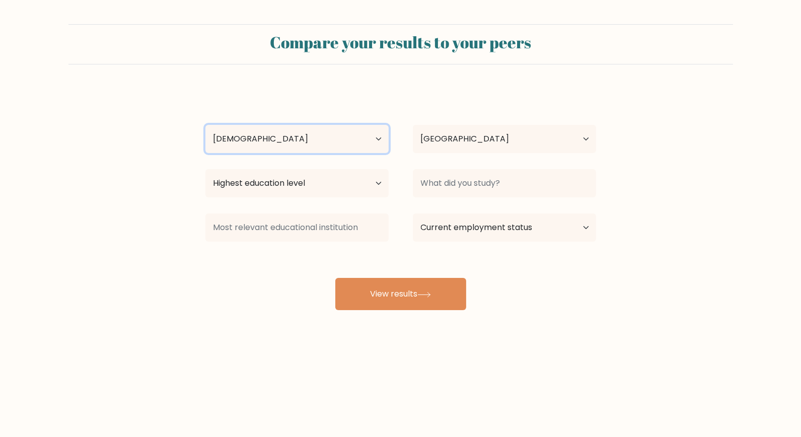
click at [205, 125] on select "Age Under 18 years old 18-24 years old 25-34 years old 35-44 years old 45-54 ye…" at bounding box center [296, 139] width 183 height 28
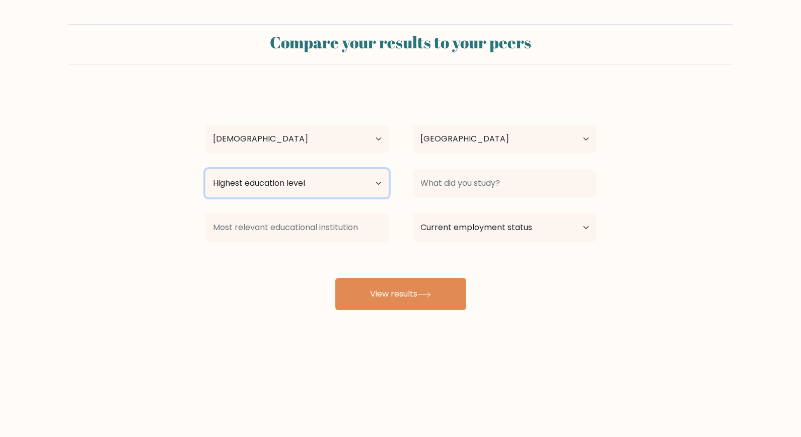
click at [385, 169] on select "Highest education level No schooling Primary Lower Secondary Upper Secondary Oc…" at bounding box center [296, 183] width 183 height 28
click at [205, 169] on select "Highest education level No schooling Primary Lower Secondary Upper Secondary Oc…" at bounding box center [296, 183] width 183 height 28
click at [300, 169] on select "Highest education level No schooling Primary Lower Secondary Upper Secondary Oc…" at bounding box center [296, 183] width 183 height 28
click at [205, 169] on select "Highest education level No schooling Primary Lower Secondary Upper Secondary Oc…" at bounding box center [296, 183] width 183 height 28
click at [246, 169] on select "Highest education level No schooling Primary Lower Secondary Upper Secondary Oc…" at bounding box center [296, 183] width 183 height 28
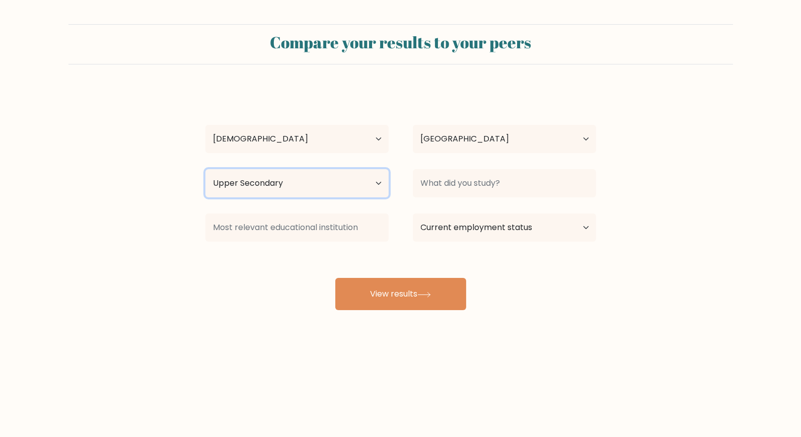
select select "bachelors_degree"
click at [205, 169] on select "Highest education level No schooling Primary Lower Secondary Upper Secondary Oc…" at bounding box center [296, 183] width 183 height 28
click at [286, 169] on select "Highest education level No schooling Primary Lower Secondary Upper Secondary Oc…" at bounding box center [296, 183] width 183 height 28
click at [205, 169] on select "Highest education level No schooling Primary Lower Secondary Upper Secondary Oc…" at bounding box center [296, 183] width 183 height 28
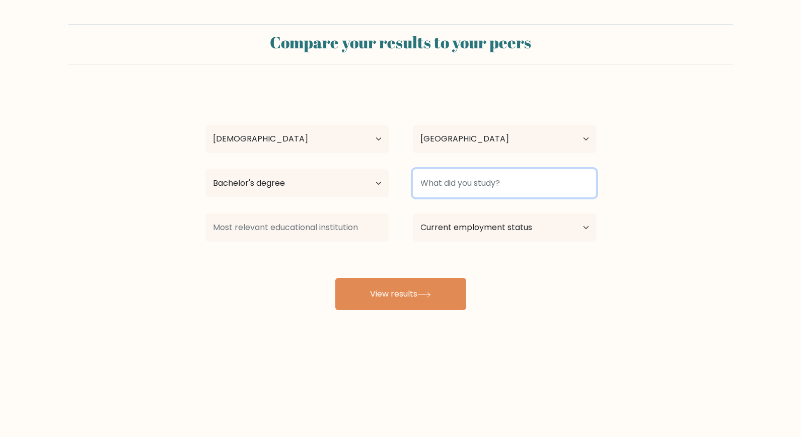
click at [417, 169] on input at bounding box center [504, 183] width 183 height 28
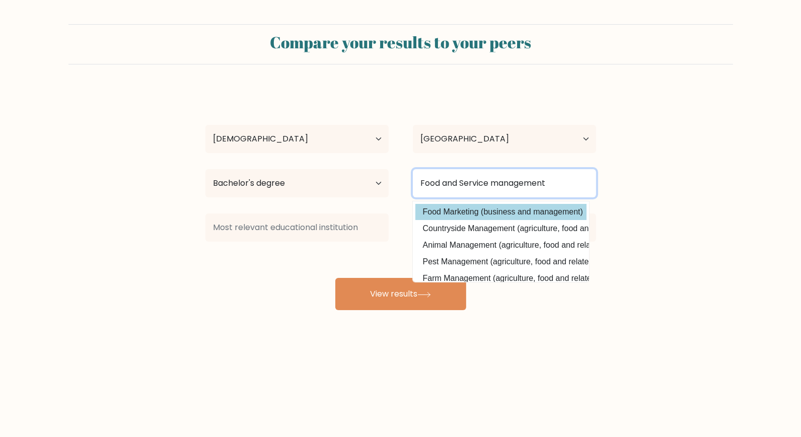
type input "Food and Service management"
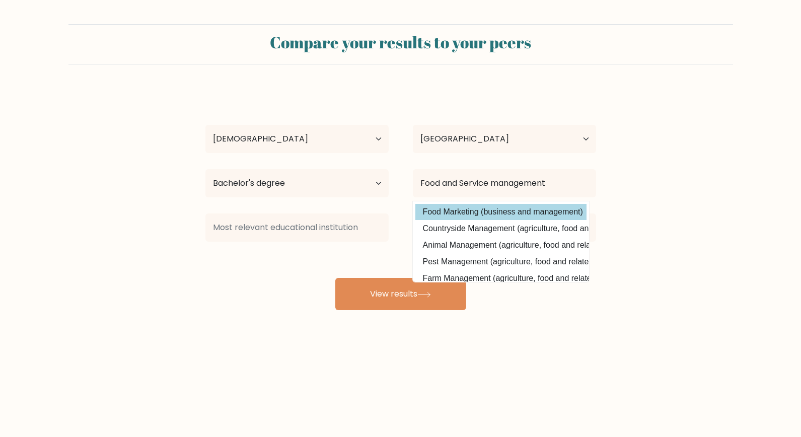
click at [435, 123] on div "summer rain torres Age Under 18 years old 18-24 years old 25-34 years old 35-44…" at bounding box center [400, 200] width 403 height 222
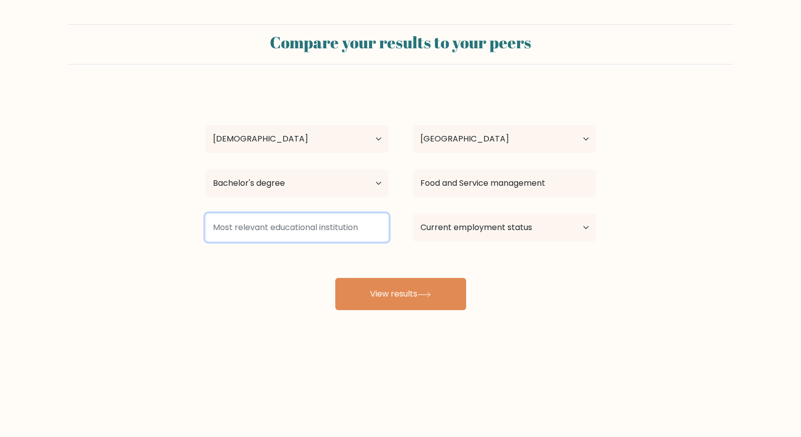
click at [343, 214] on input at bounding box center [296, 228] width 183 height 28
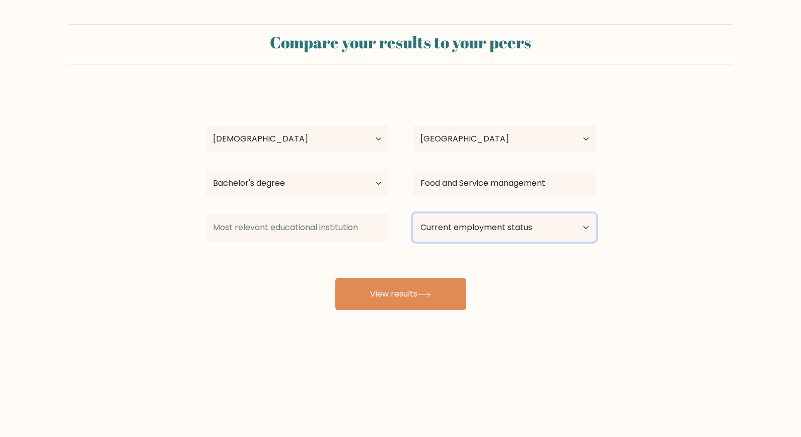
click at [512, 214] on select "Current employment status Employed Student Retired Other / prefer not to answer" at bounding box center [504, 228] width 183 height 28
select select "other"
click at [413, 214] on select "Current employment status Employed Student Retired Other / prefer not to answer" at bounding box center [504, 228] width 183 height 28
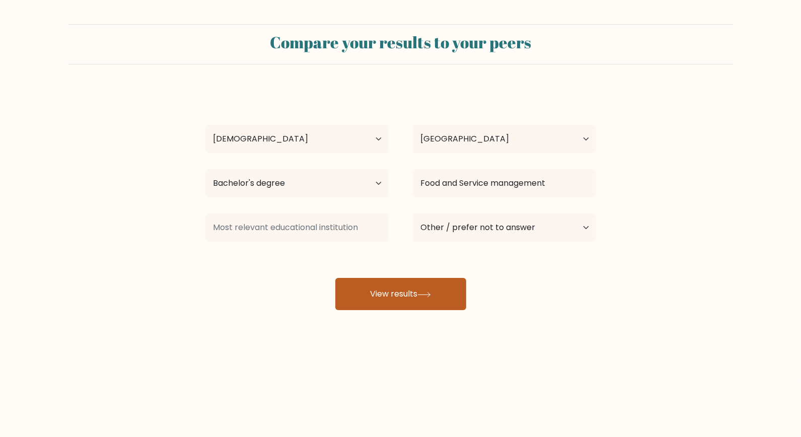
click at [455, 278] on button "View results" at bounding box center [400, 294] width 131 height 32
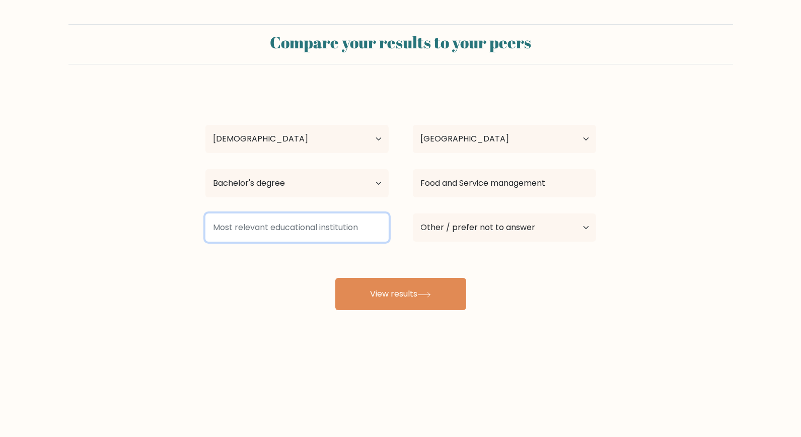
click at [339, 214] on input at bounding box center [296, 228] width 183 height 28
type input "M"
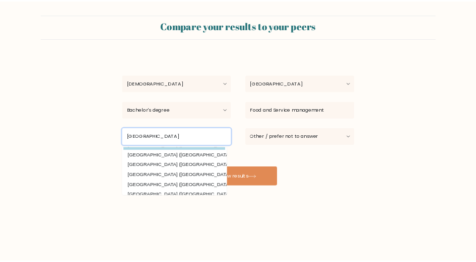
scroll to position [73, 0]
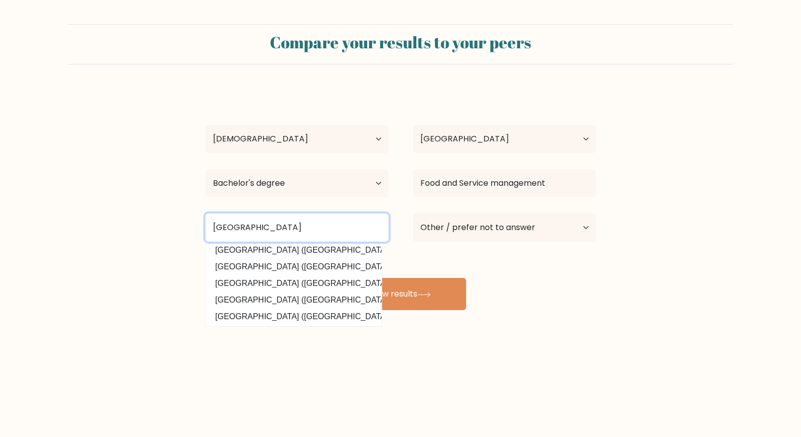
type input "Marikina Polytechnic College"
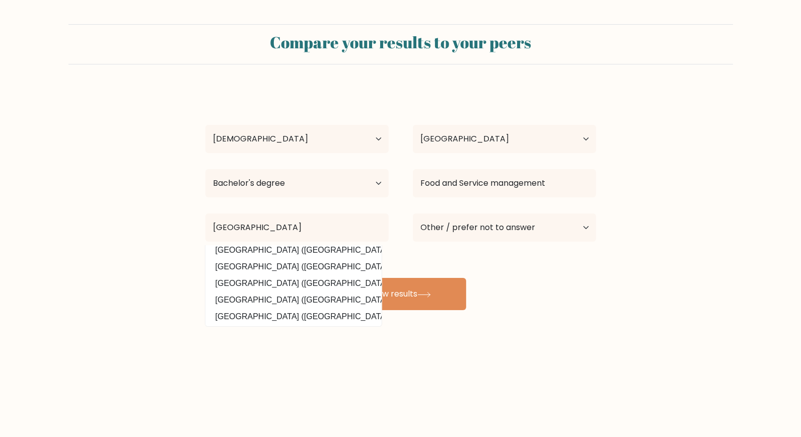
click at [259, 280] on div "Compare your results to your peers summer rain torres Age Under 18 years old 18…" at bounding box center [400, 191] width 801 height 382
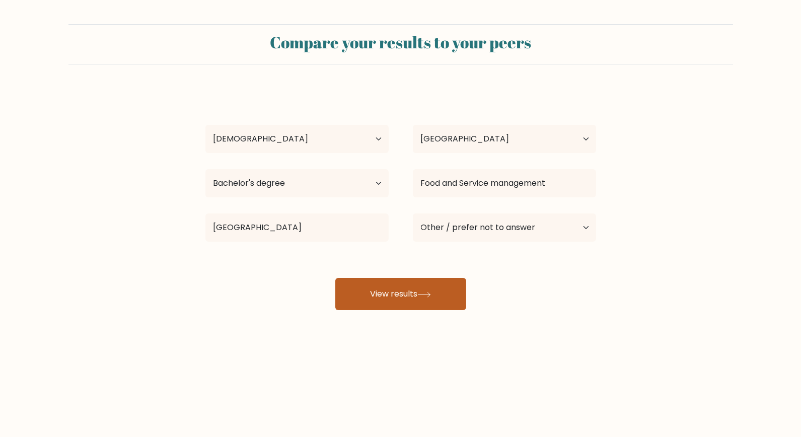
click at [398, 278] on button "View results" at bounding box center [400, 294] width 131 height 32
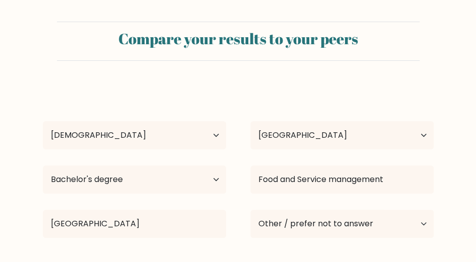
scroll to position [0, 0]
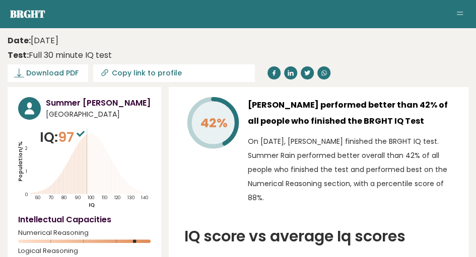
click at [459, 10] on button "Toggle navigation" at bounding box center [460, 14] width 12 height 12
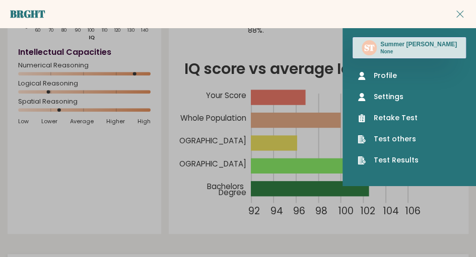
click at [252, 143] on div "42% [PERSON_NAME] performed better than 42% of all people who finished the BRGH…" at bounding box center [319, 76] width 300 height 315
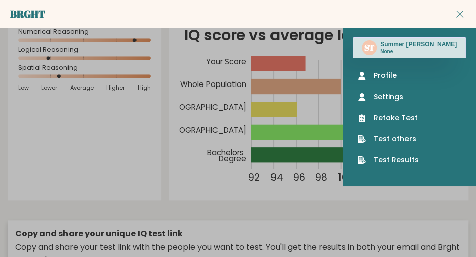
click at [462, 18] on button "Toggle navigation" at bounding box center [460, 14] width 12 height 12
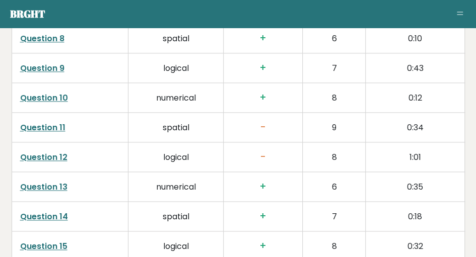
scroll to position [1861, 0]
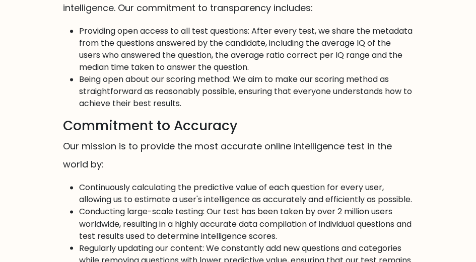
scroll to position [641, 0]
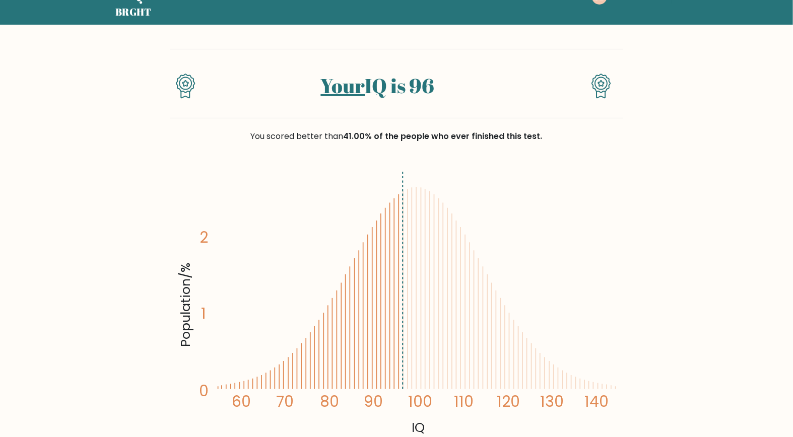
scroll to position [56, 0]
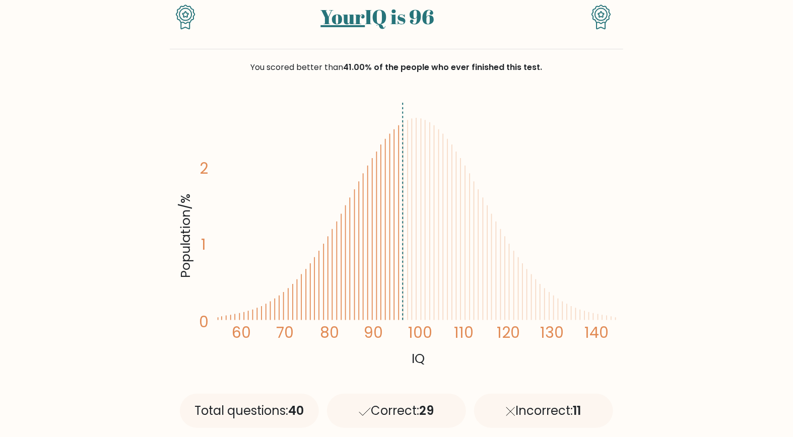
scroll to position [0, 0]
